Goal: Transaction & Acquisition: Book appointment/travel/reservation

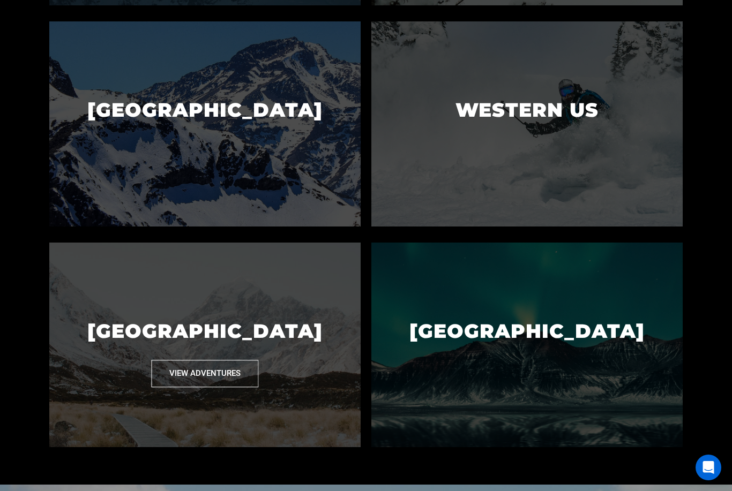
scroll to position [760, 0]
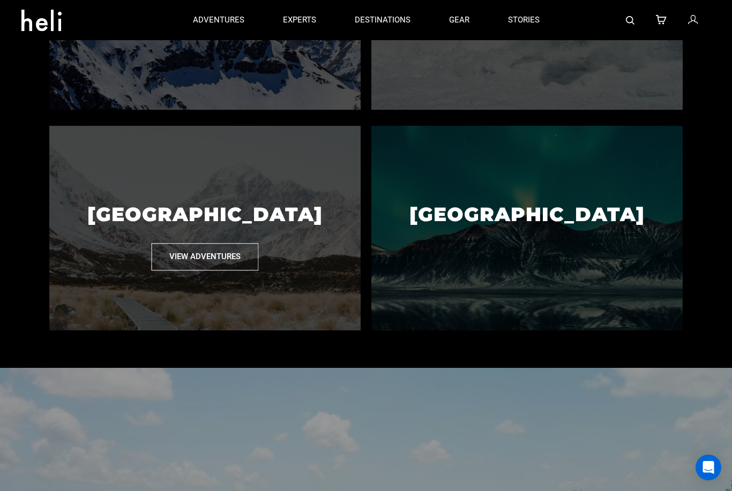
click at [207, 270] on button "View Adventures" at bounding box center [204, 256] width 107 height 27
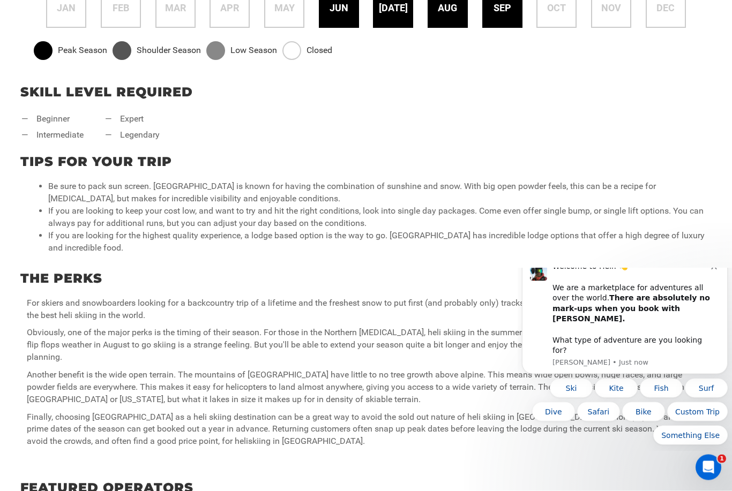
scroll to position [513, 0]
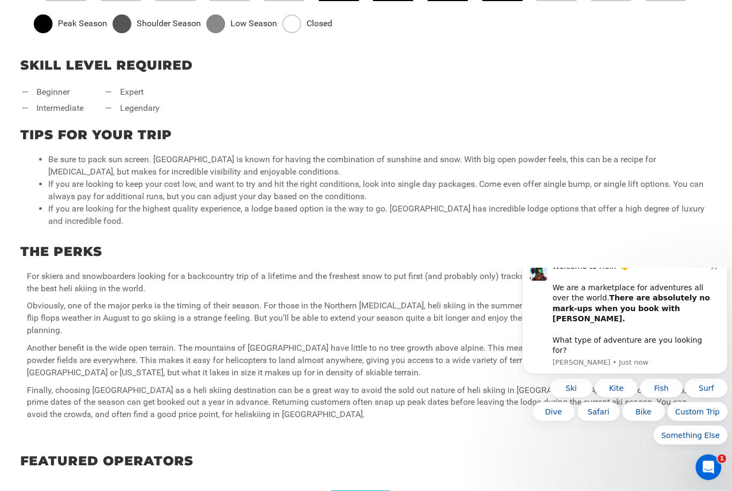
click at [718, 295] on div "Welcome to Heli! 👋 We are a marketplace for adventures all over the world. Ther…" at bounding box center [625, 314] width 190 height 106
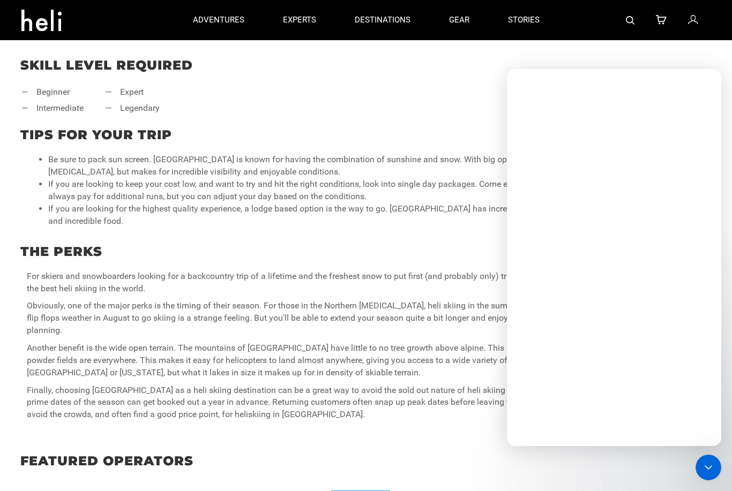
scroll to position [0, 0]
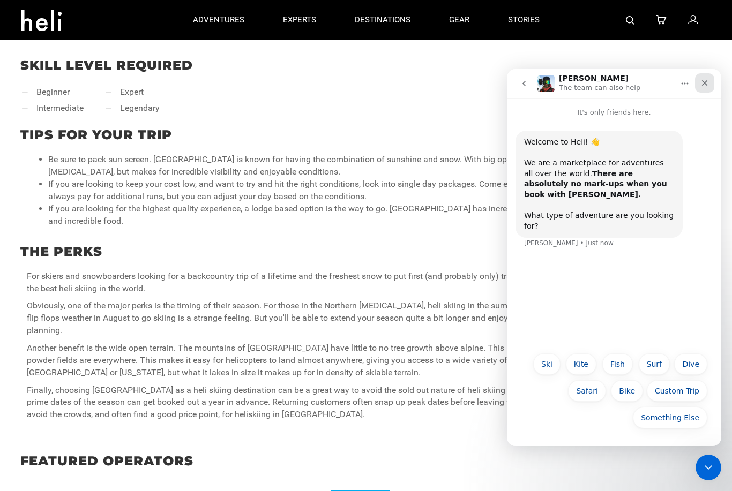
click at [702, 88] on div "Close" at bounding box center [704, 82] width 19 height 19
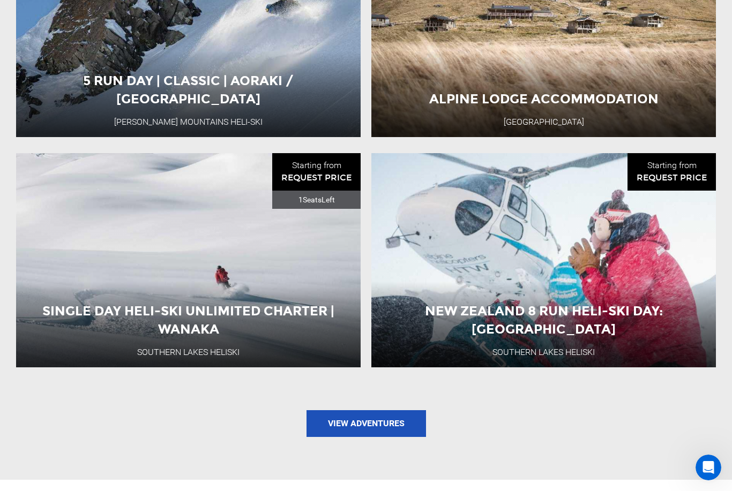
scroll to position [1410, 0]
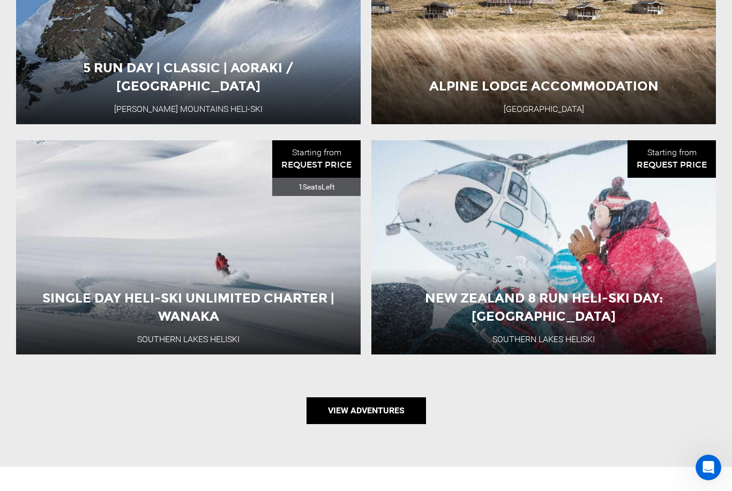
click at [388, 424] on link "View Adventures" at bounding box center [365, 410] width 119 height 27
type input "Heli Skiing"
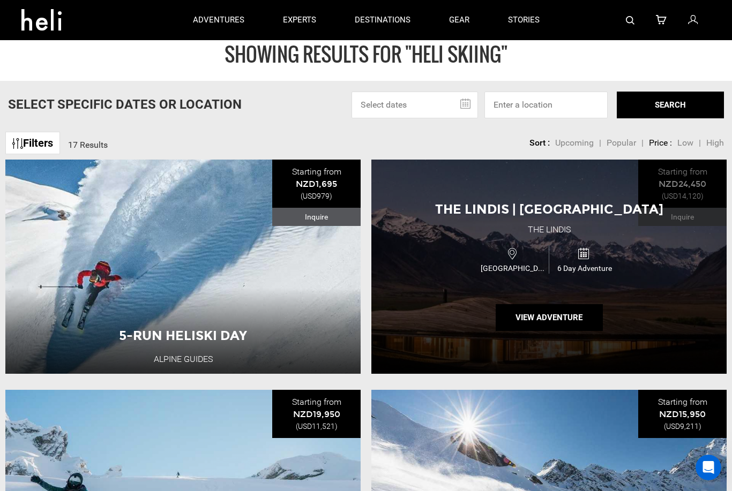
scroll to position [19, 0]
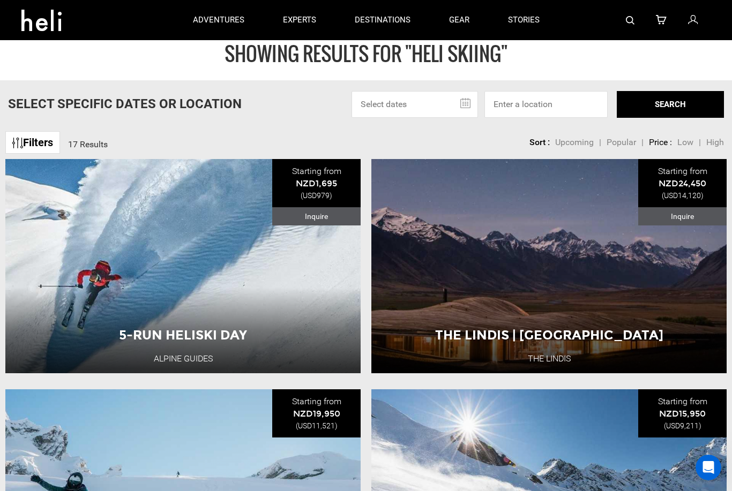
click at [688, 146] on span "Low" at bounding box center [685, 142] width 16 height 10
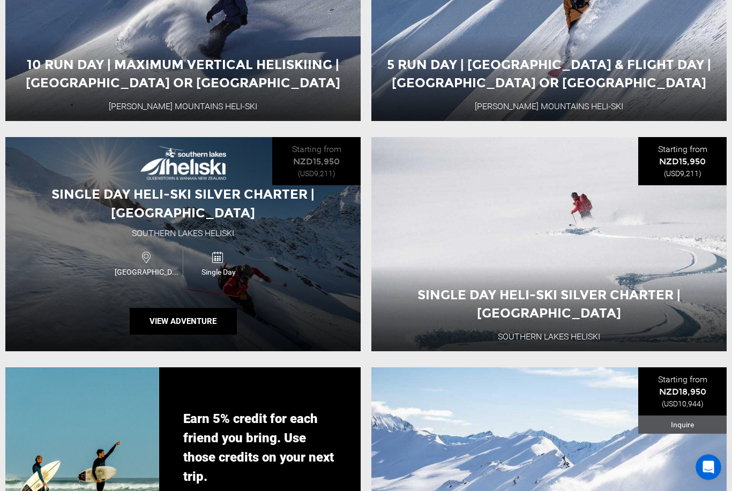
scroll to position [1424, 0]
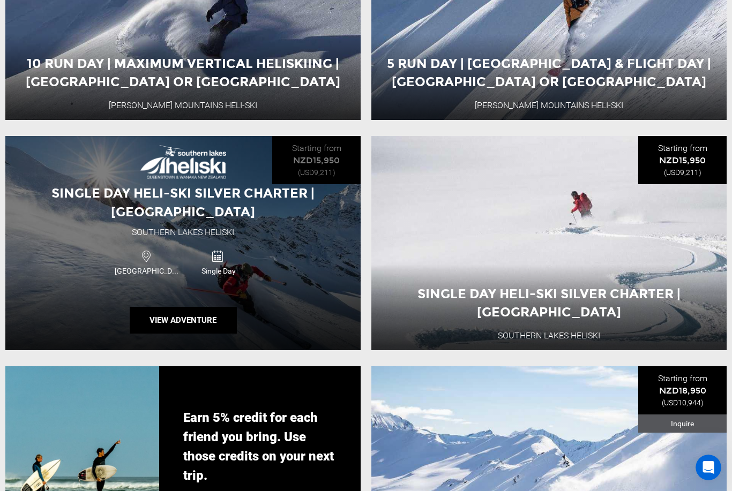
click at [307, 259] on div "Single Day Heli-Ski Silver Charter | [GEOGRAPHIC_DATA] Heliski [GEOGRAPHIC_DATA…" at bounding box center [182, 243] width 355 height 214
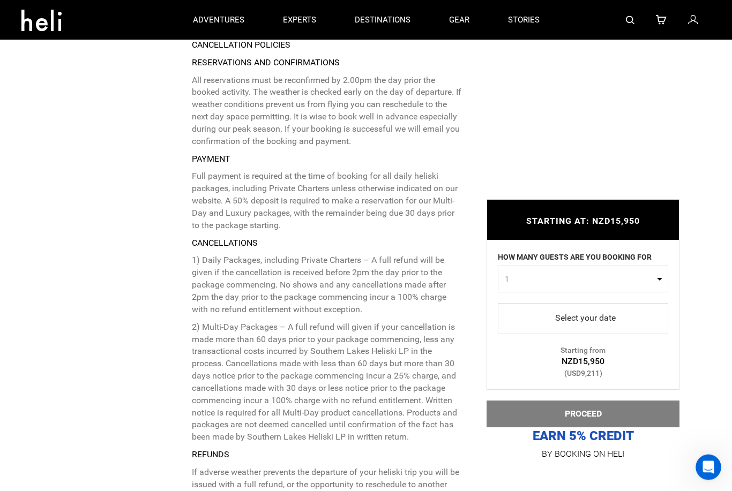
scroll to position [2585, 0]
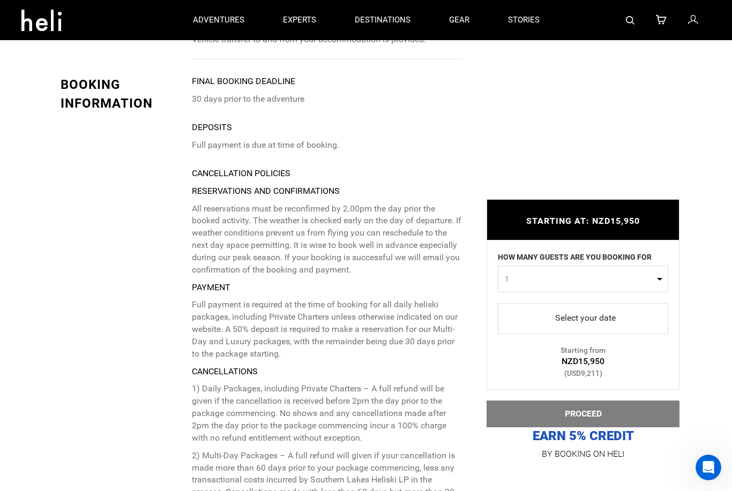
type input "Heli Skiing"
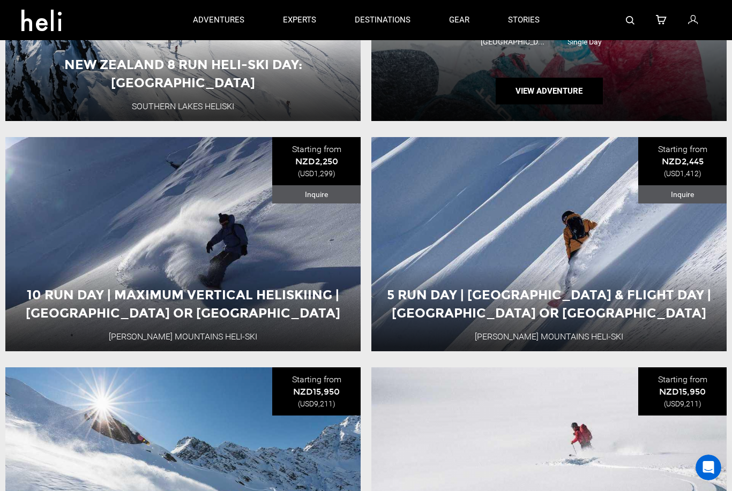
scroll to position [1059, 0]
